Goal: Task Accomplishment & Management: Complete application form

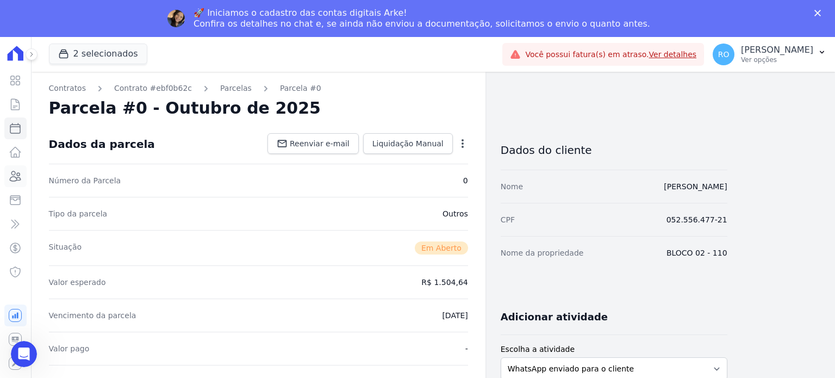
scroll to position [163, 0]
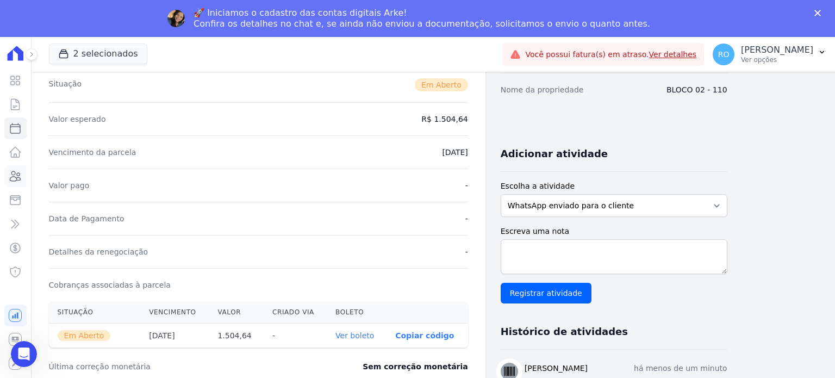
click at [14, 176] on icon at bounding box center [15, 176] width 11 height 10
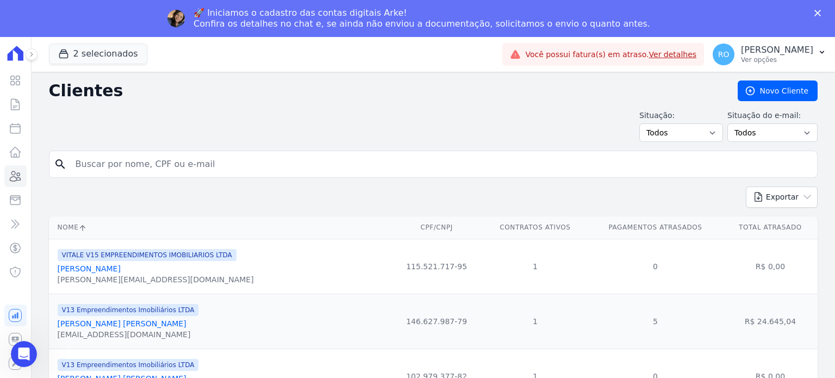
click at [98, 163] on input "search" at bounding box center [441, 164] width 744 height 22
type input "[PERSON_NAME]"
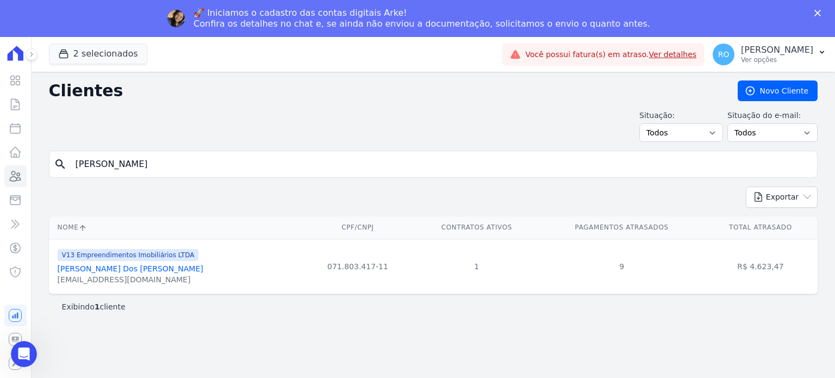
click at [97, 267] on link "[PERSON_NAME] Dos [PERSON_NAME]" at bounding box center [131, 268] width 146 height 9
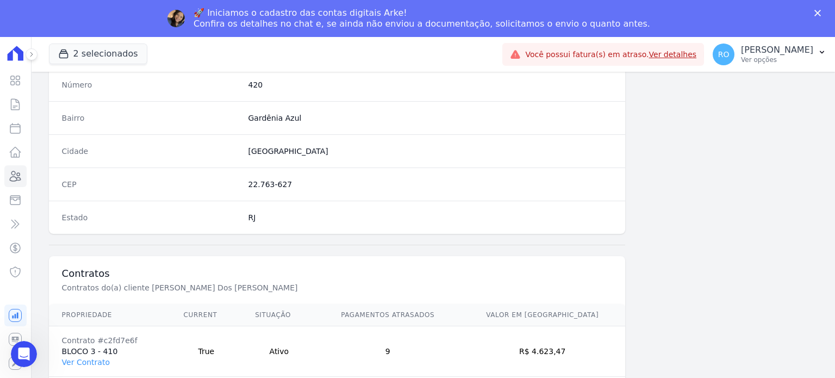
scroll to position [636, 0]
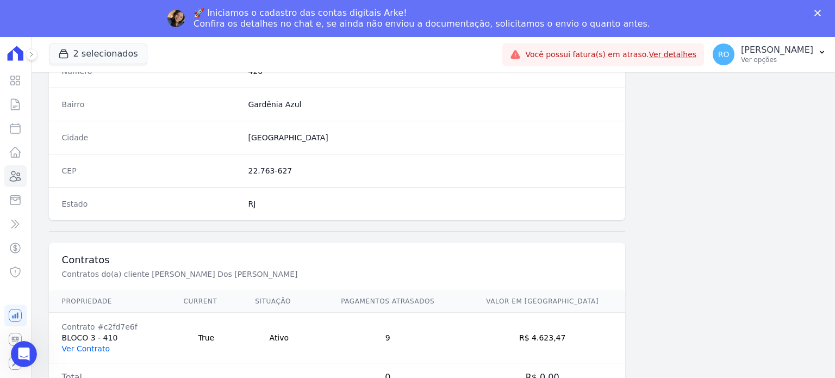
click at [68, 347] on link "Ver Contrato" at bounding box center [86, 348] width 48 height 9
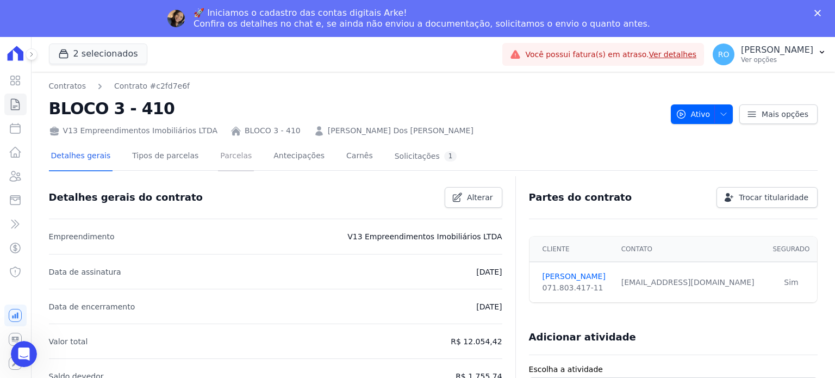
click at [218, 151] on link "Parcelas" at bounding box center [236, 156] width 36 height 29
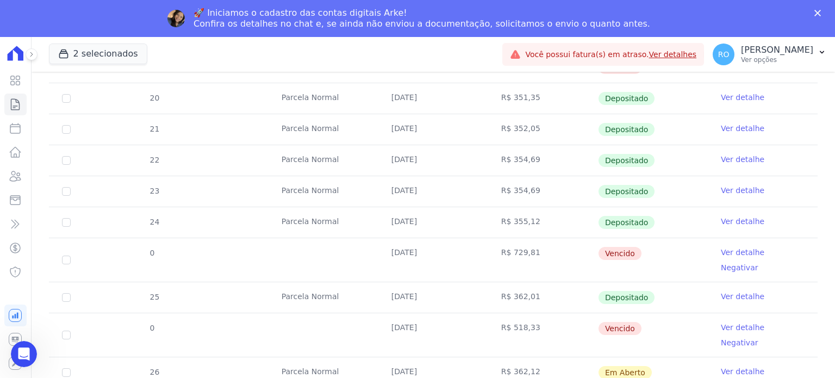
scroll to position [397, 0]
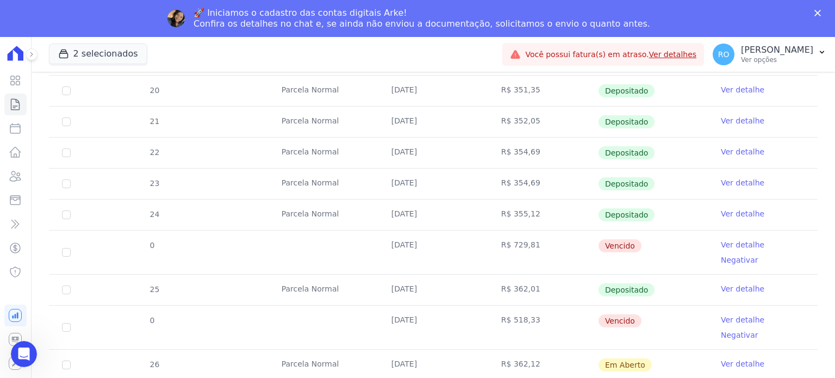
click at [759, 331] on link "Negativar" at bounding box center [740, 335] width 38 height 9
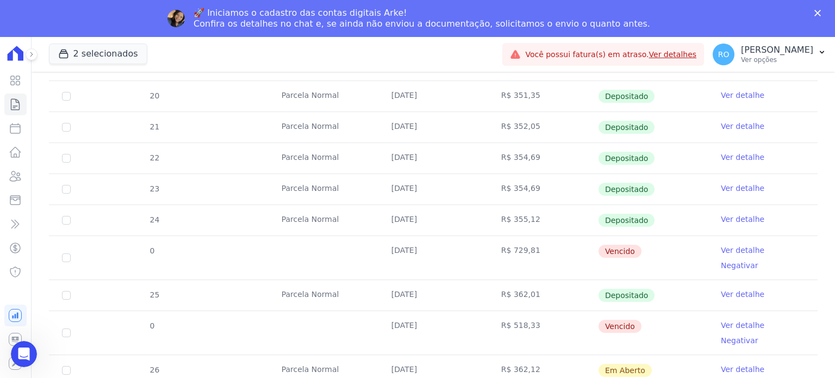
scroll to position [397, 0]
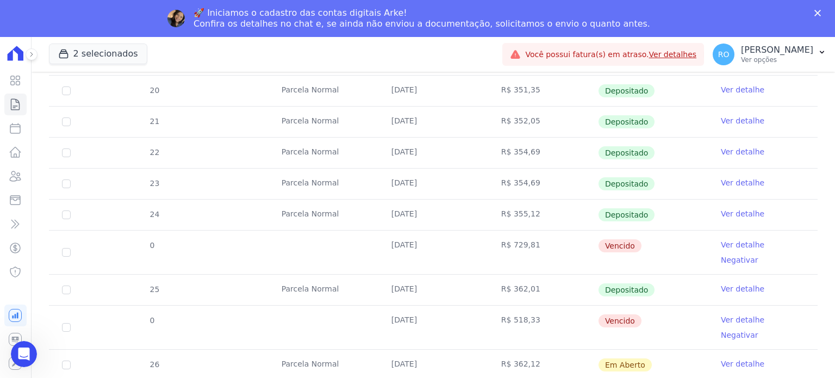
click at [721, 314] on link "Ver detalhe" at bounding box center [743, 319] width 44 height 11
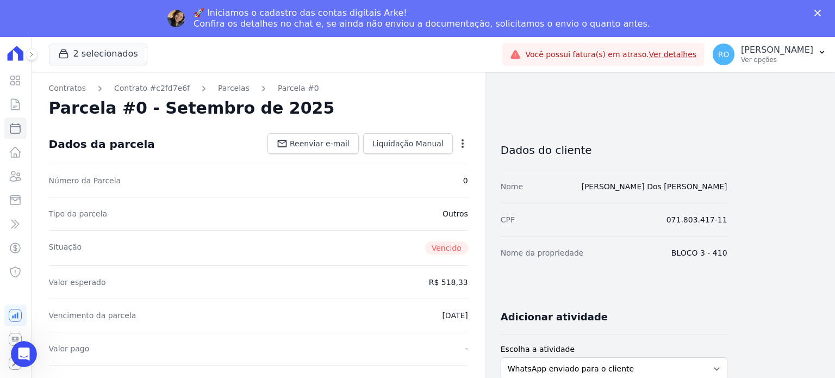
click at [462, 146] on icon "button" at bounding box center [463, 143] width 2 height 9
click at [430, 181] on link "Cancelar Cobrança" at bounding box center [416, 178] width 96 height 20
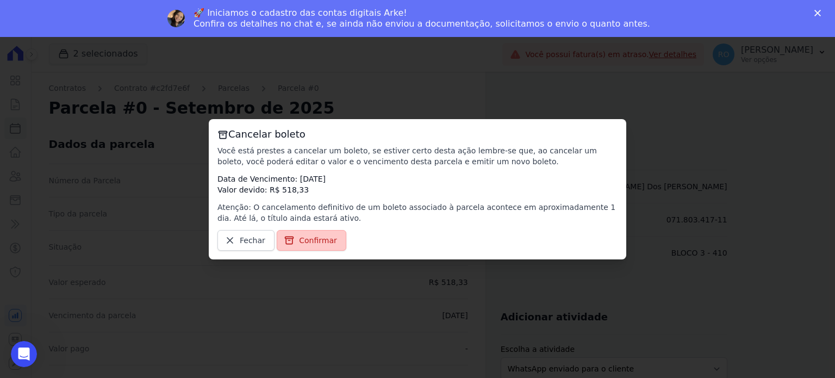
click at [309, 244] on span "Confirmar" at bounding box center [318, 240] width 38 height 11
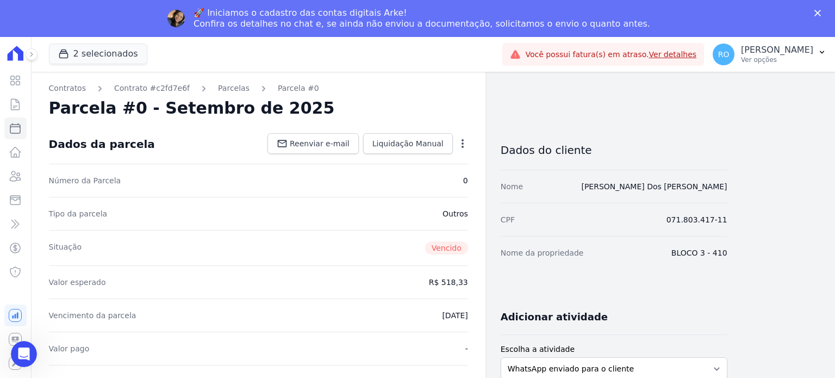
click at [466, 145] on icon "button" at bounding box center [462, 143] width 11 height 11
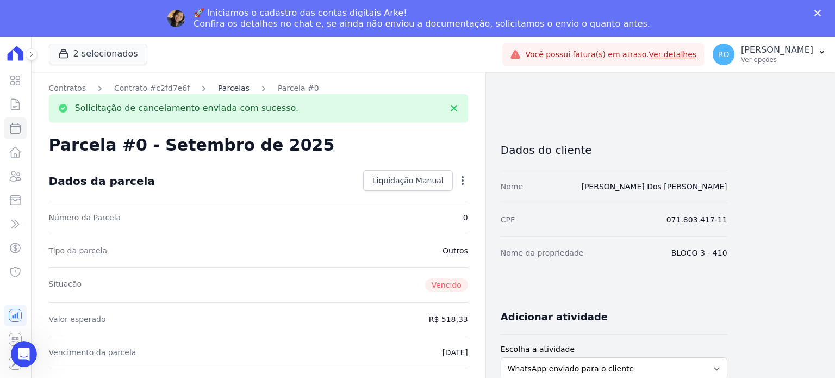
click at [225, 90] on link "Parcelas" at bounding box center [234, 88] width 32 height 11
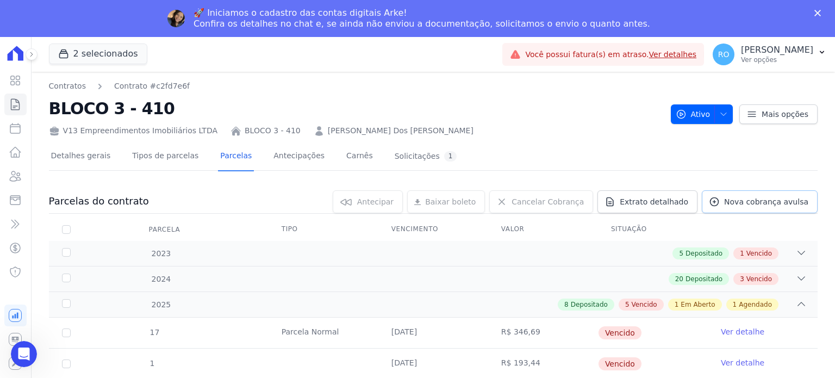
click at [748, 200] on span "Nova cobrança avulsa" at bounding box center [766, 201] width 84 height 11
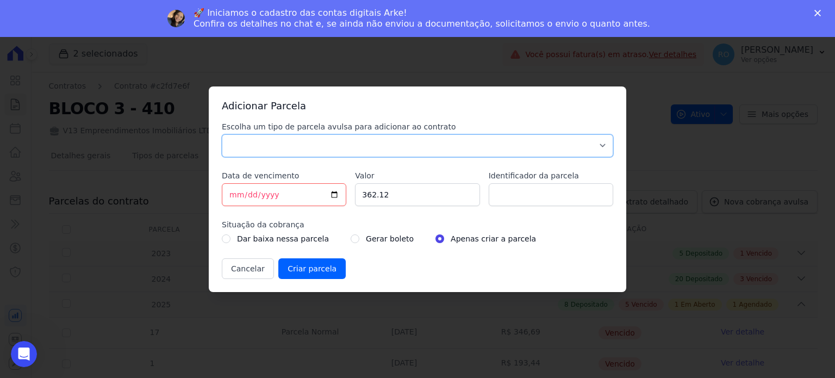
click at [257, 143] on select "Parcela Normal Sinal Caução Intercalada Chaves Pré Chaves Pós Chaves Taxas Quit…" at bounding box center [418, 145] width 392 height 23
select select "others"
click at [222, 134] on select "Parcela Normal Sinal Caução Intercalada Chaves Pré Chaves Pós Chaves Taxas Quit…" at bounding box center [418, 145] width 392 height 23
click at [231, 194] on input "[DATE]" at bounding box center [284, 194] width 125 height 23
type input "[DATE]"
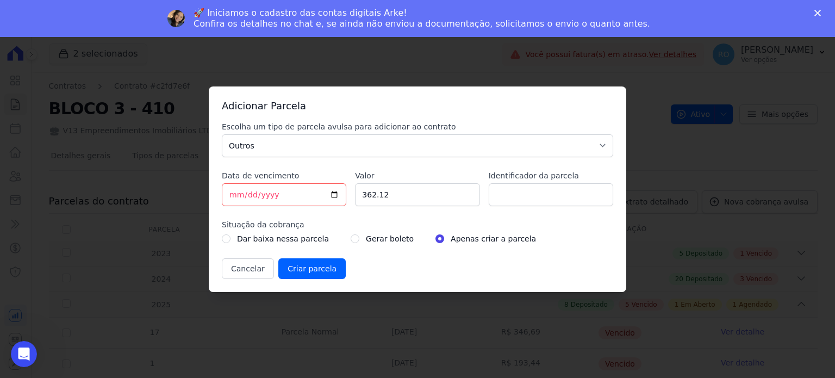
click at [370, 208] on div "Escolha um tipo de parcela avulsa para adicionar ao contrato Parcela Normal Sin…" at bounding box center [418, 200] width 392 height 158
click at [377, 195] on input "362.12" at bounding box center [417, 194] width 125 height 23
click at [365, 192] on input "362.12" at bounding box center [417, 194] width 125 height 23
drag, startPoint x: 365, startPoint y: 192, endPoint x: 381, endPoint y: 192, distance: 15.8
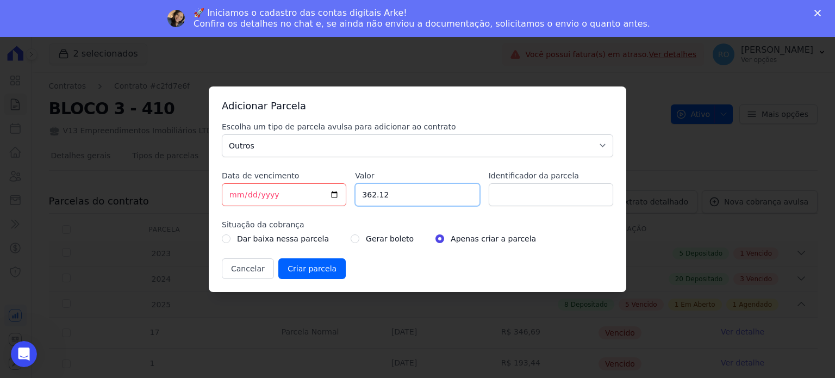
click at [381, 192] on input "362.12" at bounding box center [417, 194] width 125 height 23
type input "224.02"
type input "ACORDO"
click at [351, 237] on input "radio" at bounding box center [355, 238] width 9 height 9
radio input "true"
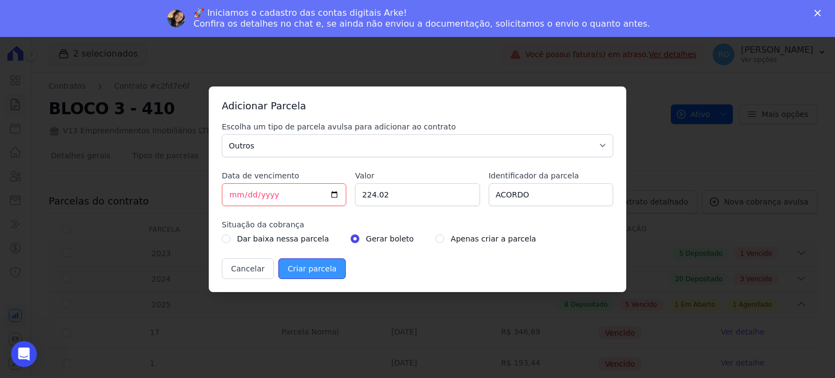
click at [300, 271] on input "Criar parcela" at bounding box center [311, 268] width 67 height 21
click at [0, 0] on div at bounding box center [0, 0] width 0 height 0
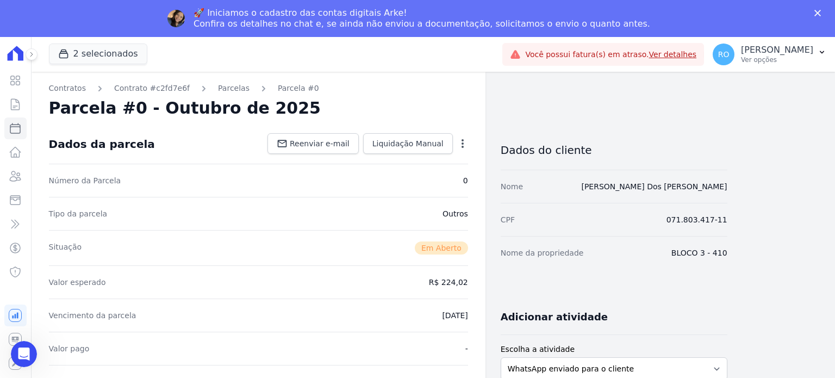
click at [466, 142] on icon "button" at bounding box center [462, 143] width 11 height 11
click at [395, 113] on div "Parcela #0 - Outubro de 2025" at bounding box center [258, 108] width 419 height 20
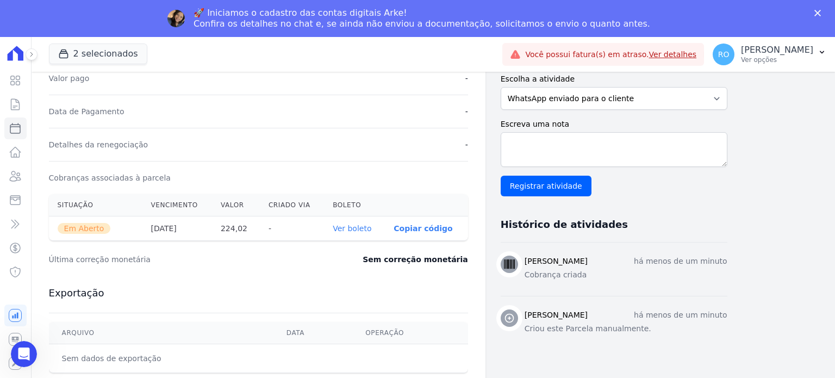
scroll to position [272, 0]
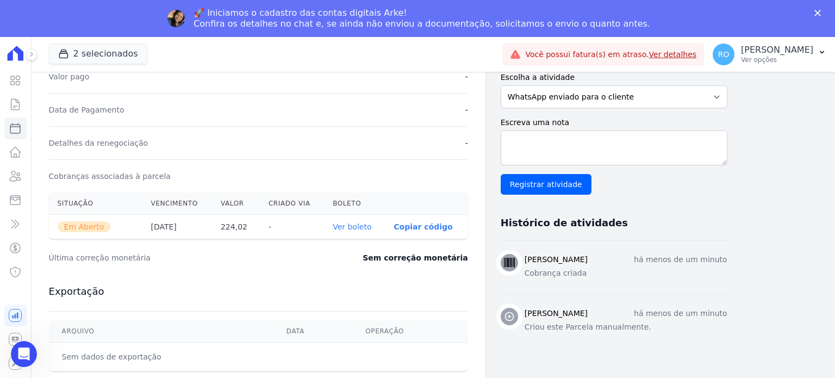
click at [348, 226] on link "Ver boleto" at bounding box center [352, 226] width 39 height 9
